Goal: Information Seeking & Learning: Learn about a topic

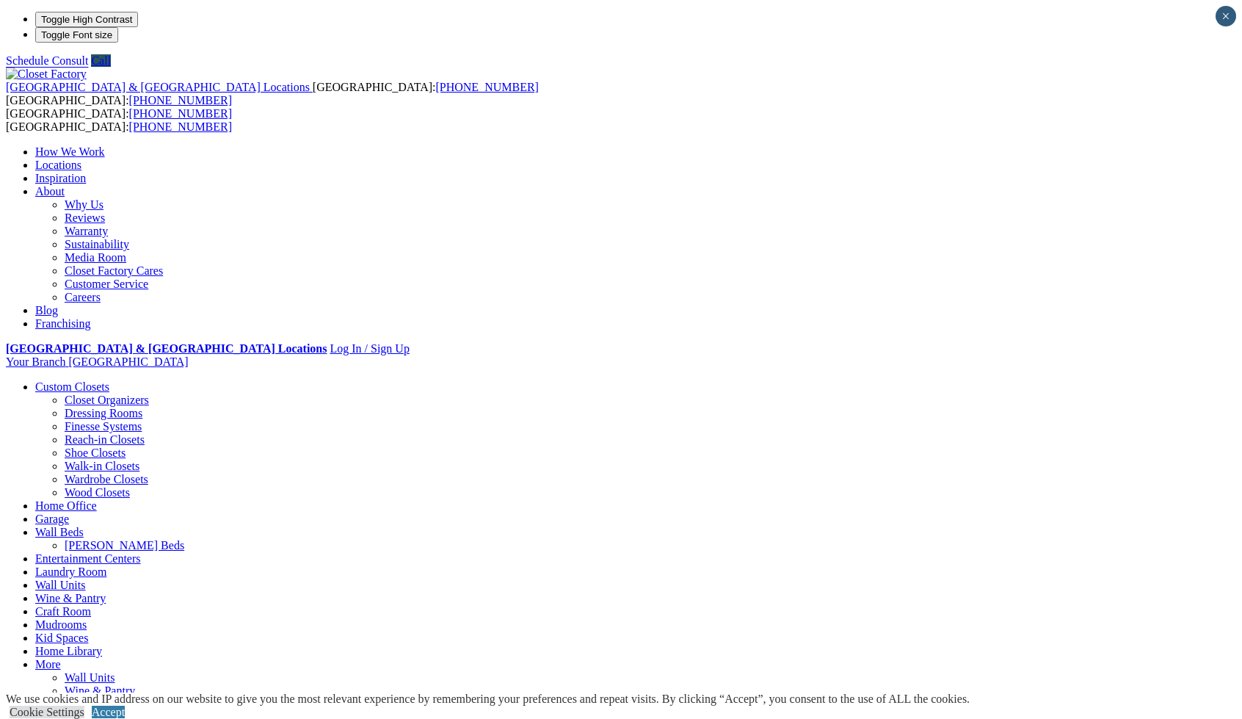
click at [101, 291] on link "Careers" at bounding box center [83, 297] width 36 height 12
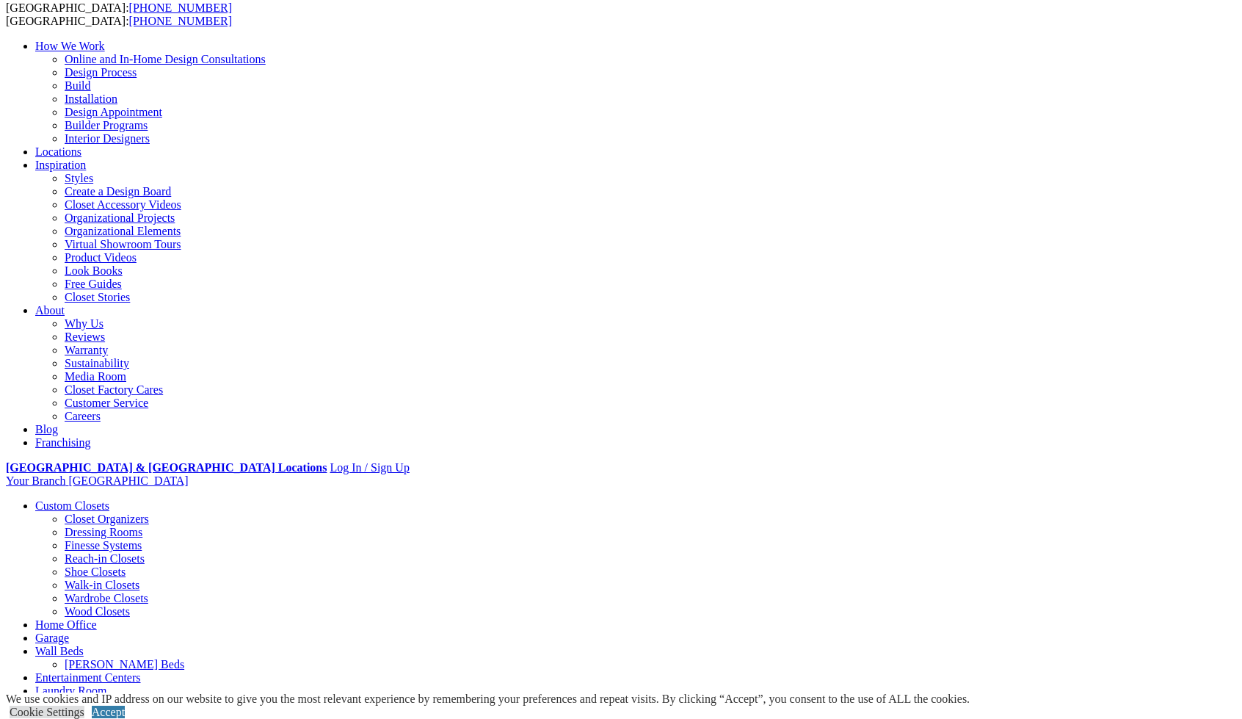
scroll to position [105, 0]
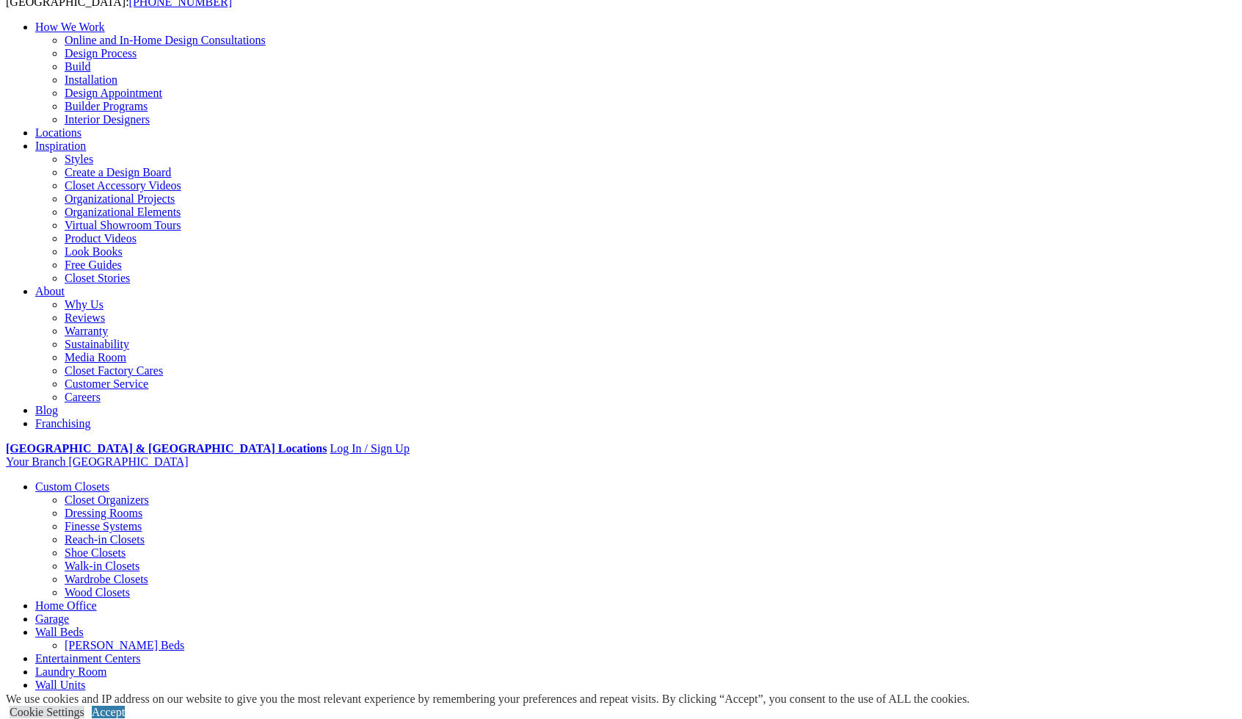
scroll to position [108, 0]
